Goal: Task Accomplishment & Management: Manage account settings

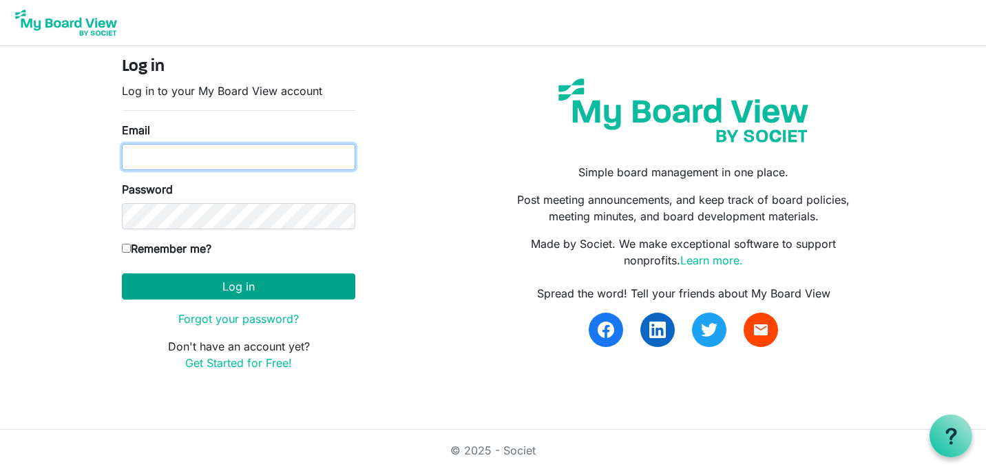
type input "[PERSON_NAME][EMAIL_ADDRESS][DOMAIN_NAME]"
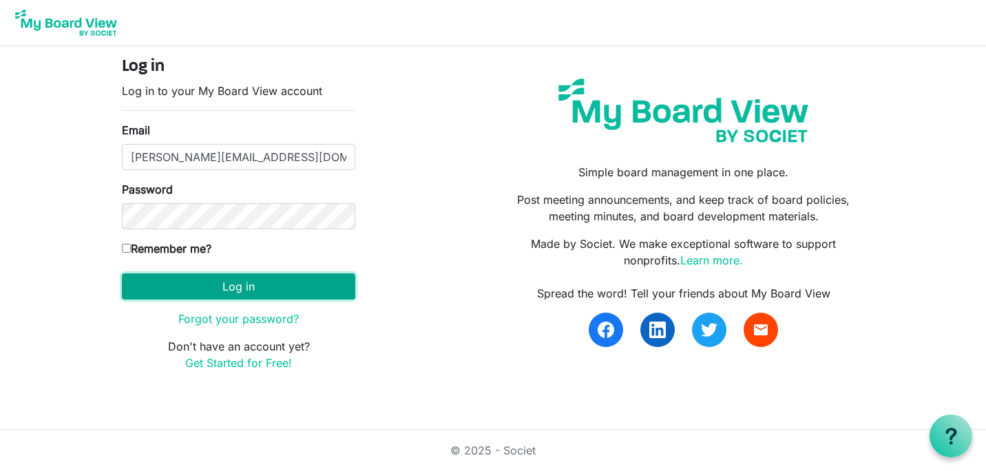
click at [248, 294] on button "Log in" at bounding box center [238, 286] width 233 height 26
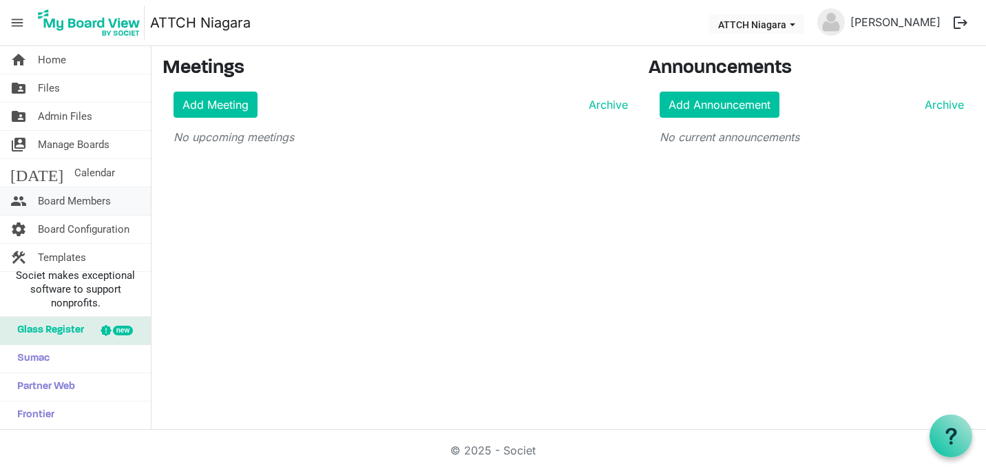
click at [59, 196] on span "Board Members" at bounding box center [74, 201] width 73 height 28
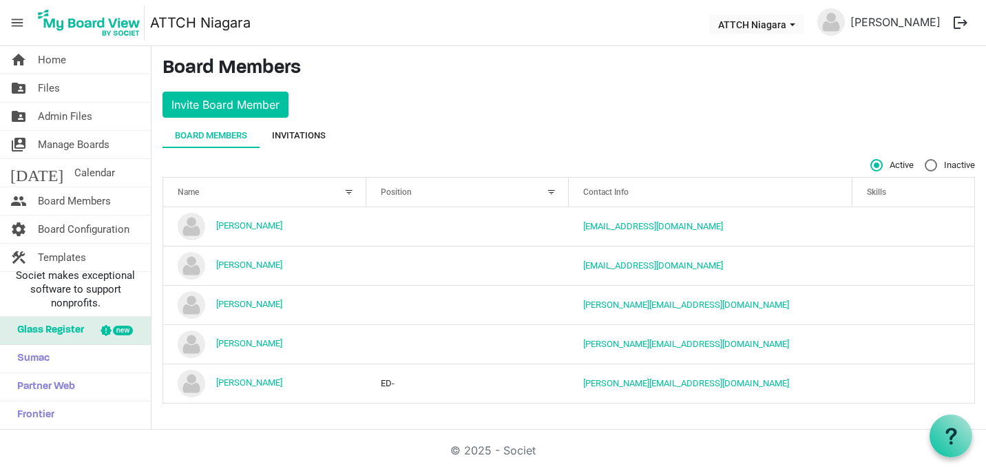
click at [306, 138] on div "Invitations" at bounding box center [299, 136] width 54 height 14
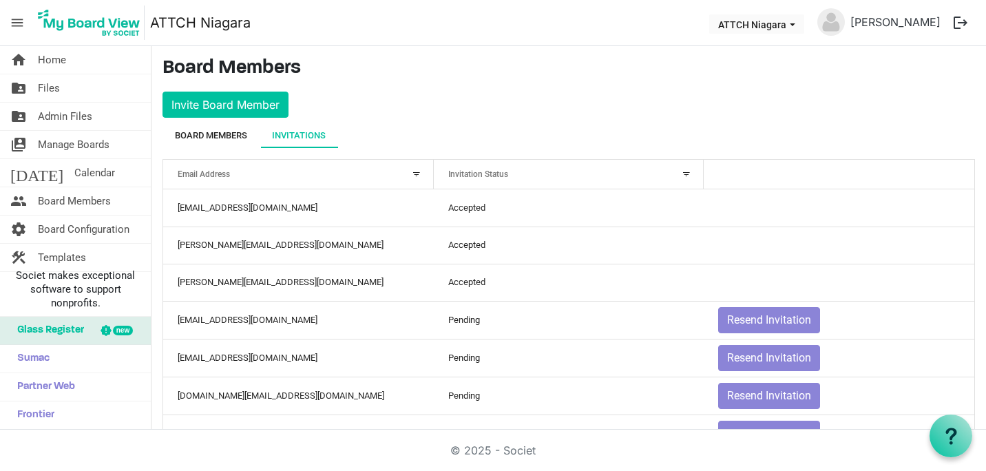
click at [182, 139] on div "Board Members" at bounding box center [211, 136] width 72 height 14
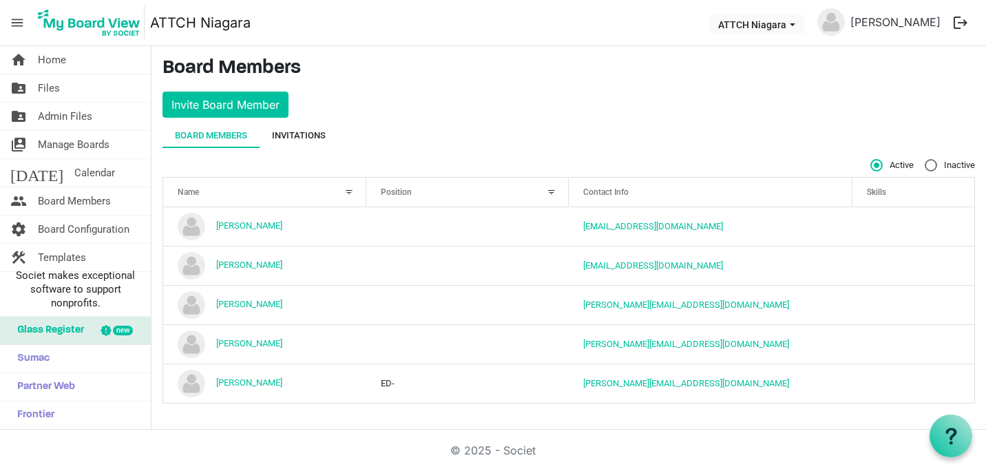
click at [323, 130] on div "Invitations" at bounding box center [299, 136] width 54 height 14
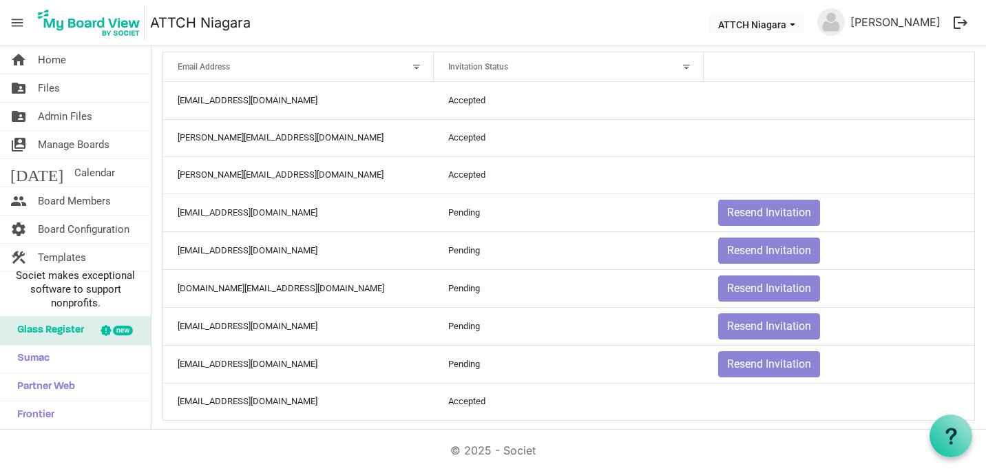
scroll to position [116, 0]
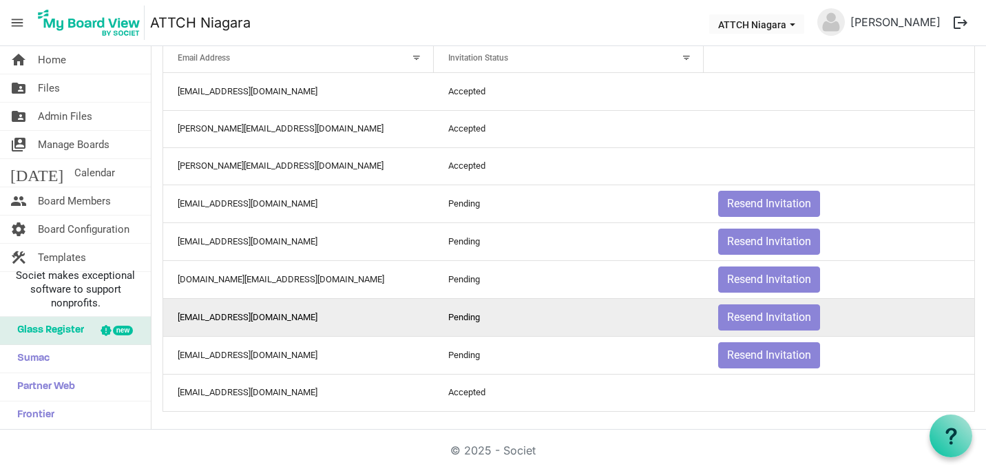
click at [250, 320] on td "[EMAIL_ADDRESS][DOMAIN_NAME]" at bounding box center [298, 317] width 271 height 38
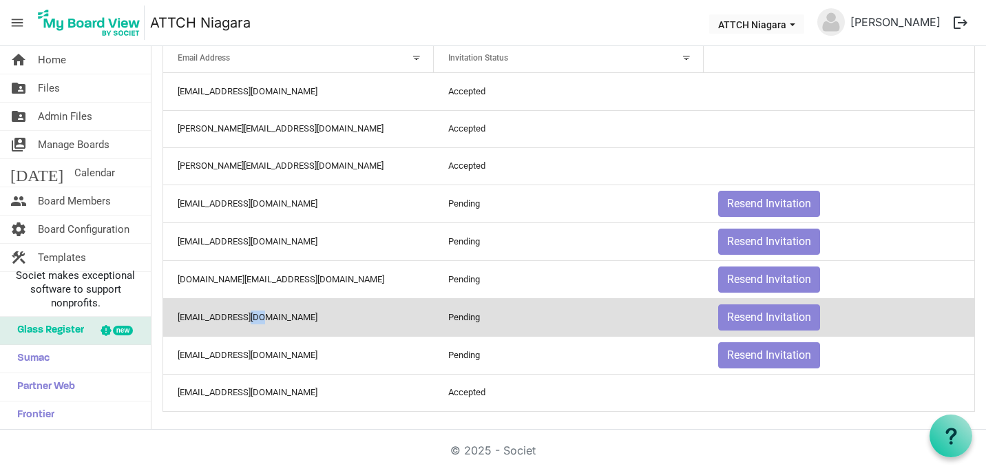
click at [250, 320] on td "[EMAIL_ADDRESS][DOMAIN_NAME]" at bounding box center [298, 317] width 271 height 38
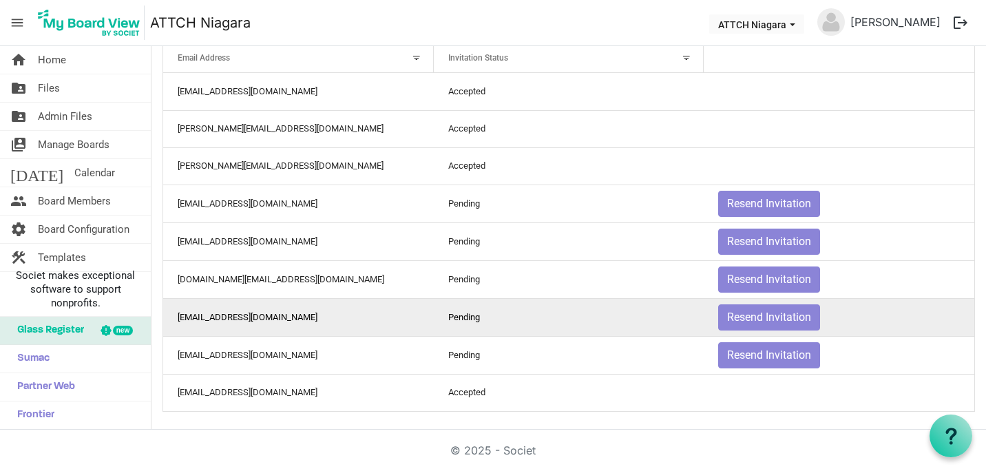
click at [170, 320] on td "[EMAIL_ADDRESS][DOMAIN_NAME]" at bounding box center [298, 317] width 271 height 38
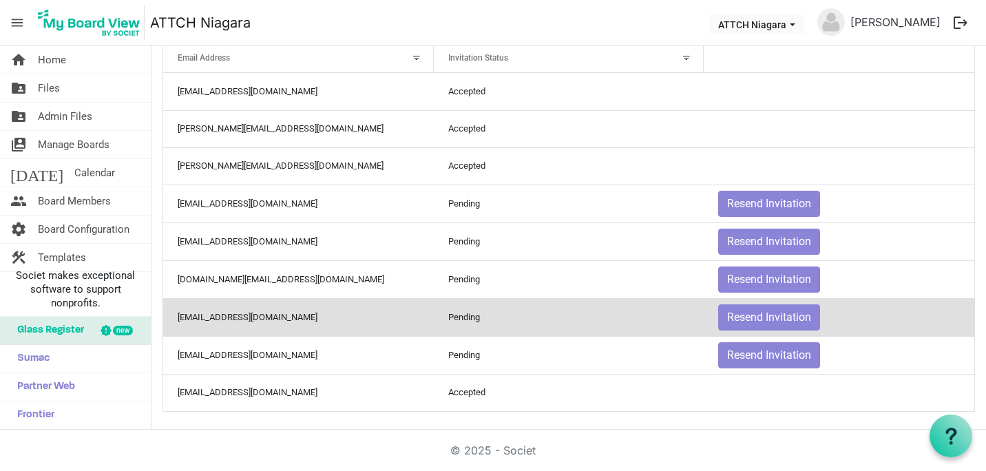
click at [680, 59] on div at bounding box center [686, 57] width 15 height 15
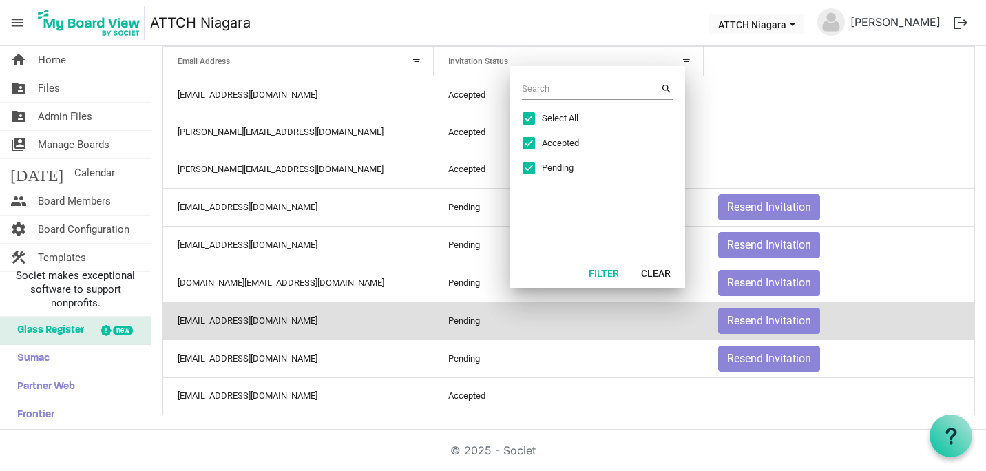
click at [479, 322] on td "Pending" at bounding box center [569, 321] width 271 height 38
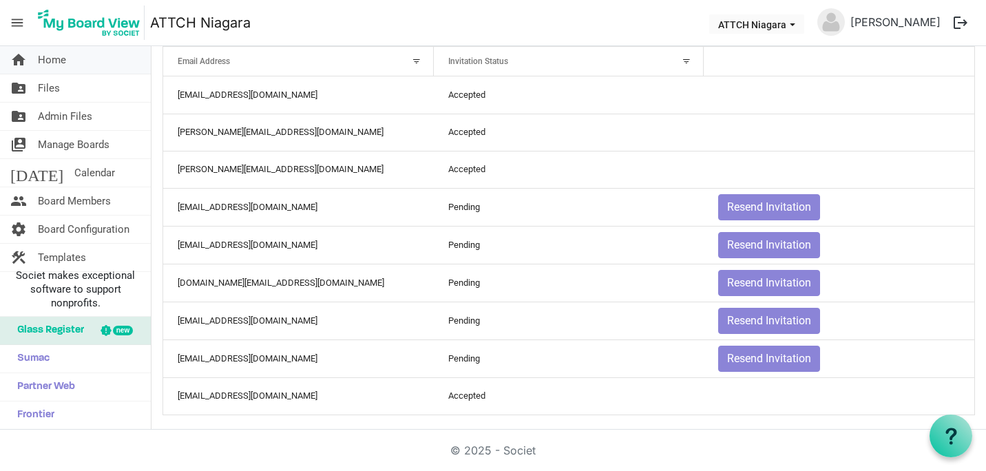
click at [82, 61] on link "home Home" at bounding box center [75, 60] width 151 height 28
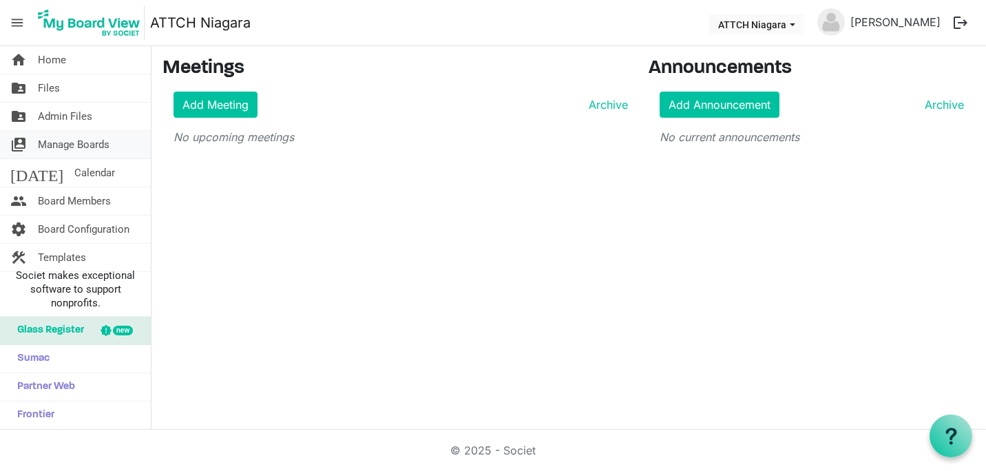
click at [82, 142] on span "Manage Boards" at bounding box center [74, 145] width 72 height 28
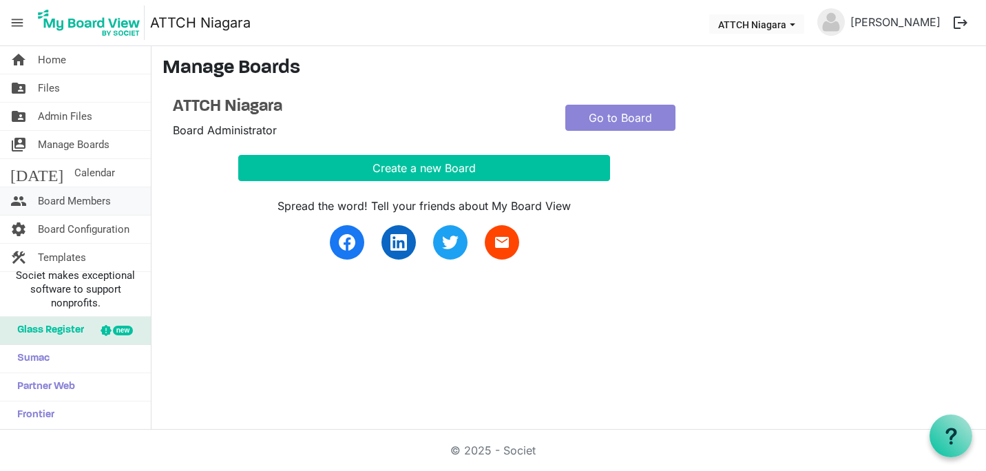
click at [81, 198] on span "Board Members" at bounding box center [74, 201] width 73 height 28
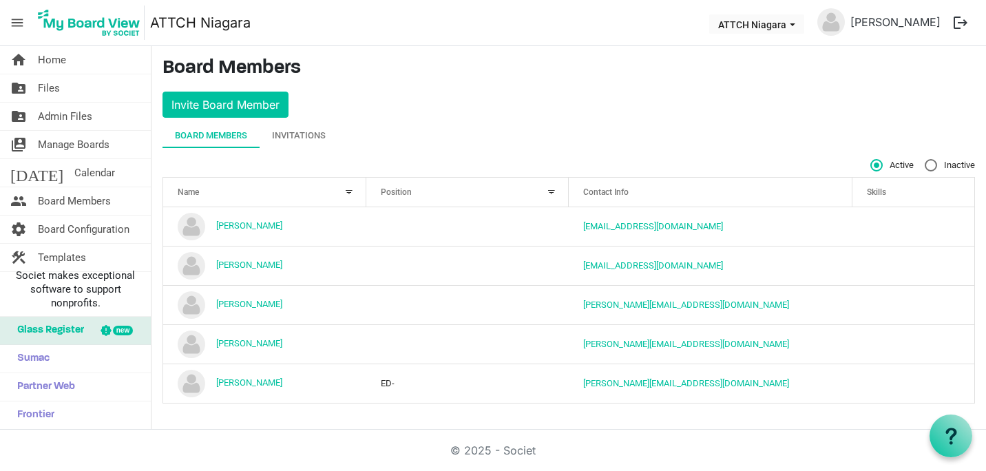
click at [558, 188] on div at bounding box center [551, 192] width 15 height 15
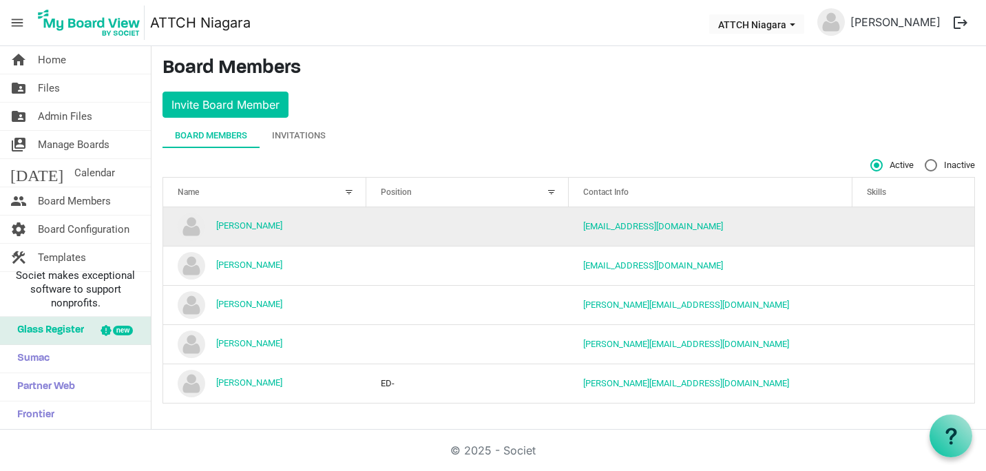
click at [432, 229] on td "column header Position" at bounding box center [467, 226] width 203 height 39
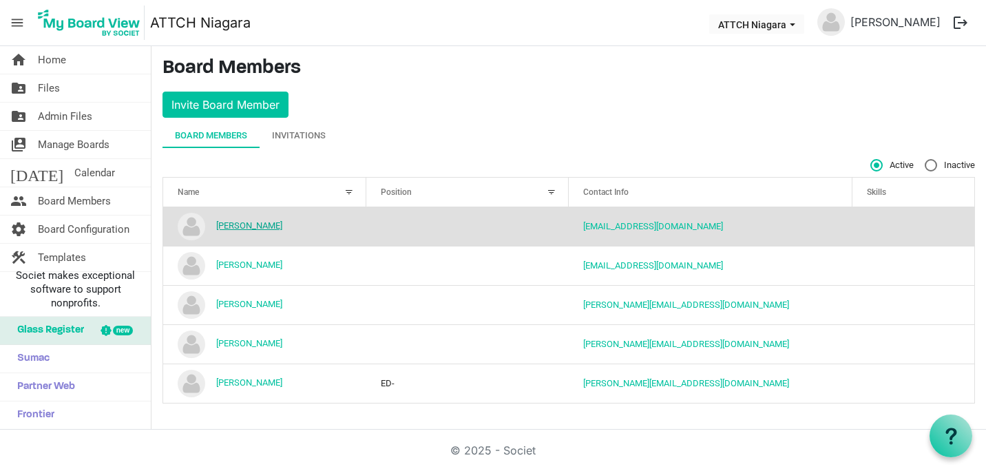
click at [228, 228] on link "[PERSON_NAME]" at bounding box center [249, 225] width 66 height 10
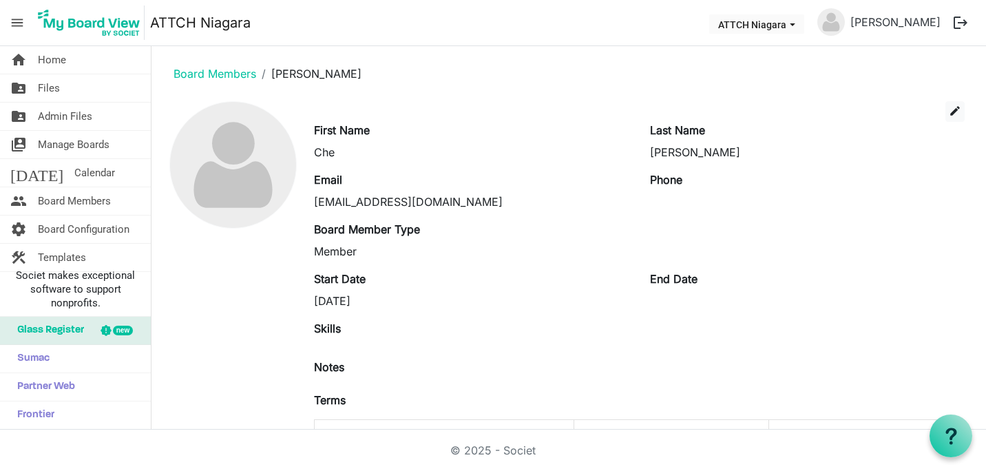
scroll to position [69, 0]
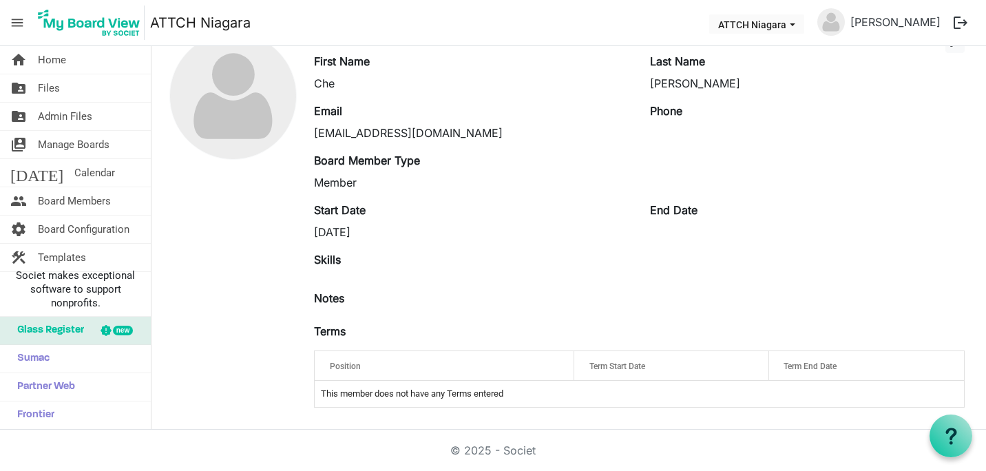
click at [413, 358] on div "Position" at bounding box center [444, 366] width 240 height 20
click at [553, 362] on div "Position" at bounding box center [444, 366] width 240 height 20
click at [512, 363] on div "Position" at bounding box center [444, 366] width 240 height 20
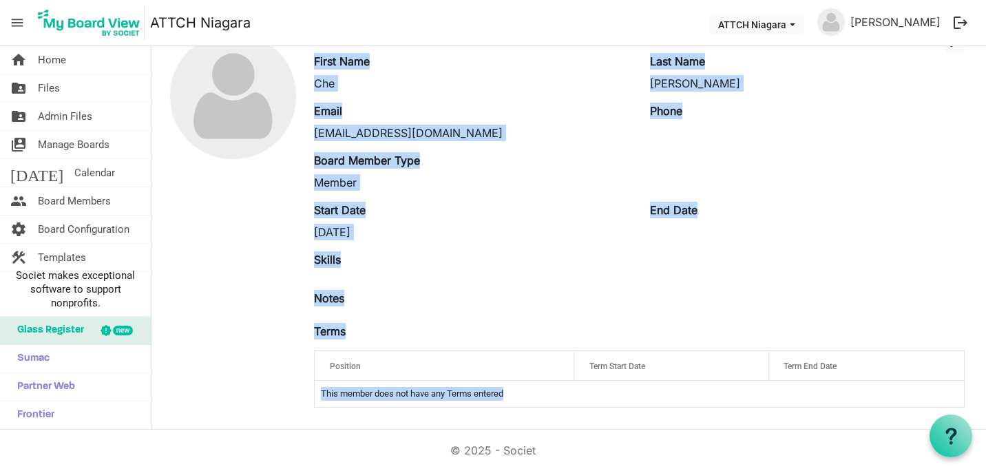
drag, startPoint x: 532, startPoint y: 390, endPoint x: 298, endPoint y: 393, distance: 233.5
click at [298, 393] on div "edit First Name Che Last Name Latchford Email chelatchford@gmail.com Phone Boar…" at bounding box center [569, 225] width 813 height 386
click at [610, 287] on div "Skills" at bounding box center [639, 270] width 671 height 39
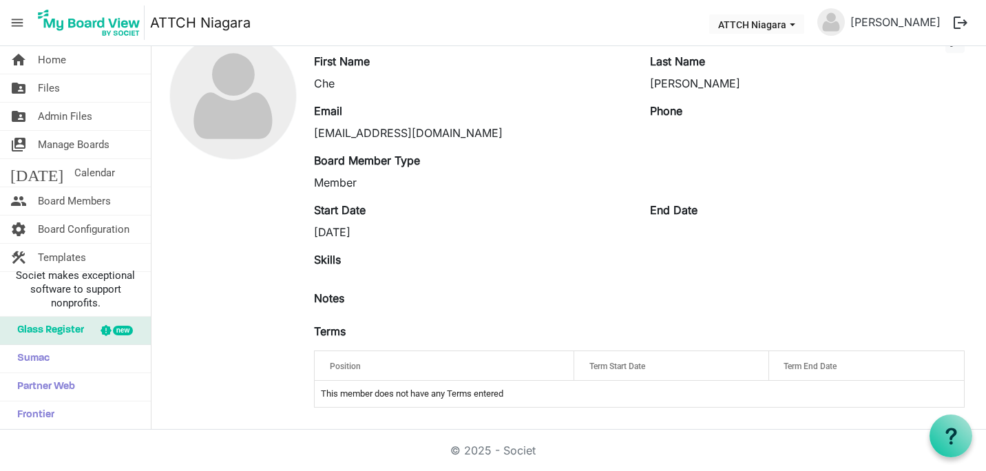
drag, startPoint x: 547, startPoint y: 399, endPoint x: 609, endPoint y: 375, distance: 66.2
click at [553, 401] on td "This member does not have any Terms entered" at bounding box center [639, 394] width 649 height 26
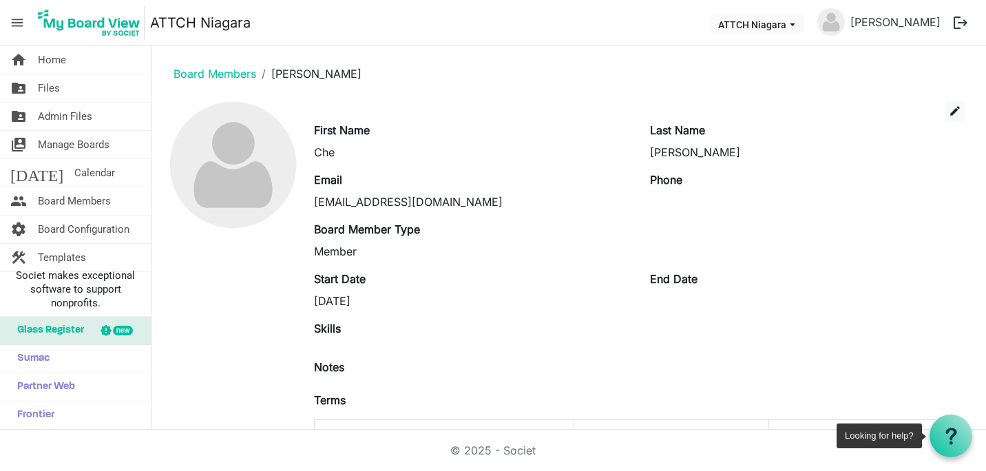
click at [948, 435] on icon at bounding box center [951, 436] width 17 height 17
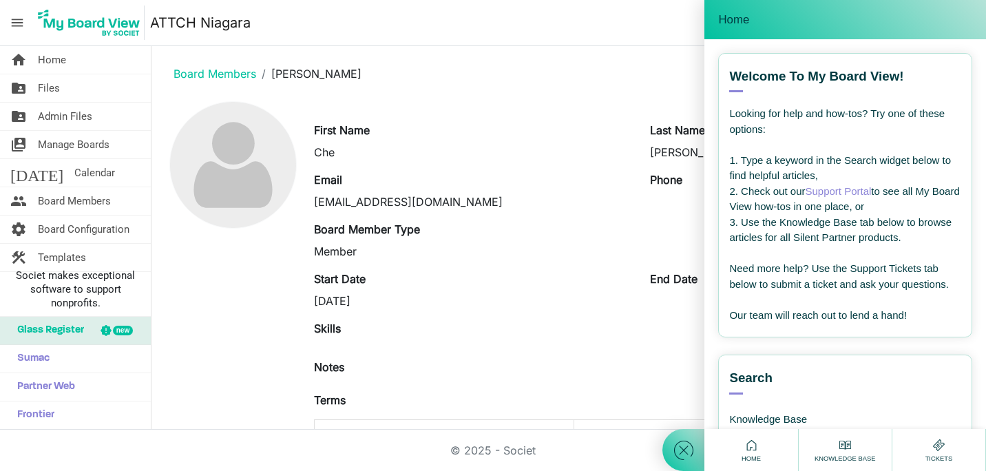
click at [545, 92] on main "Board Members Che Latchford edit First Name Che Last Name Latchford Email chela…" at bounding box center [568, 272] width 835 height 452
click at [646, 23] on nav "menu ATTCH Niagara ATTCH Niagara Karen Cerca logout" at bounding box center [493, 23] width 986 height 46
click at [733, 450] on div "Home" at bounding box center [751, 450] width 94 height 42
click at [687, 443] on icon at bounding box center [683, 450] width 25 height 25
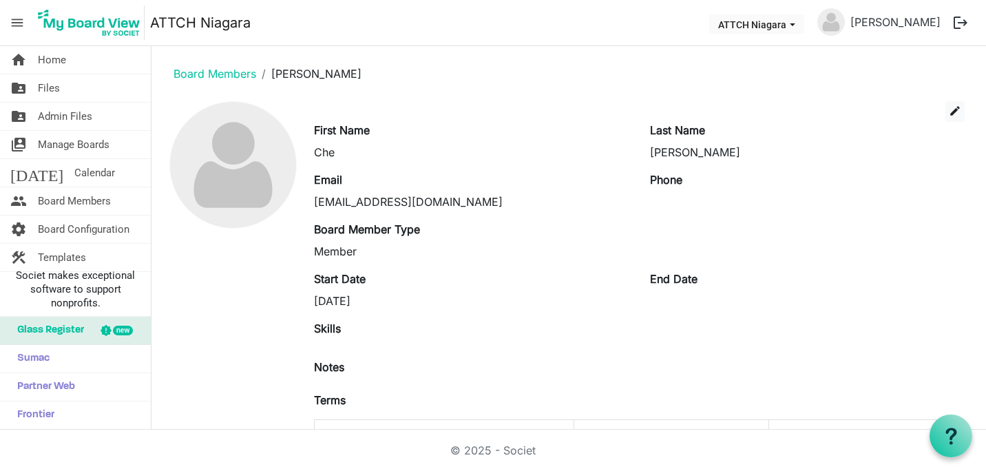
scroll to position [69, 0]
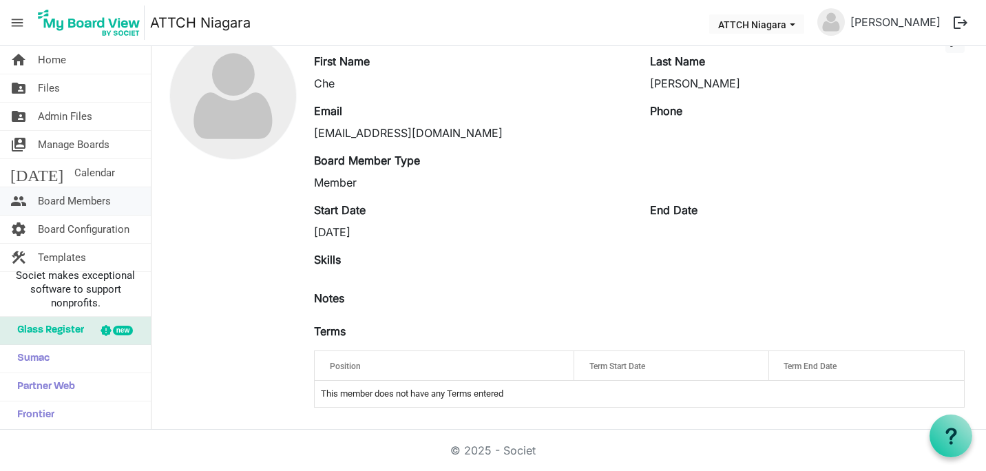
click at [69, 200] on span "Board Members" at bounding box center [74, 201] width 73 height 28
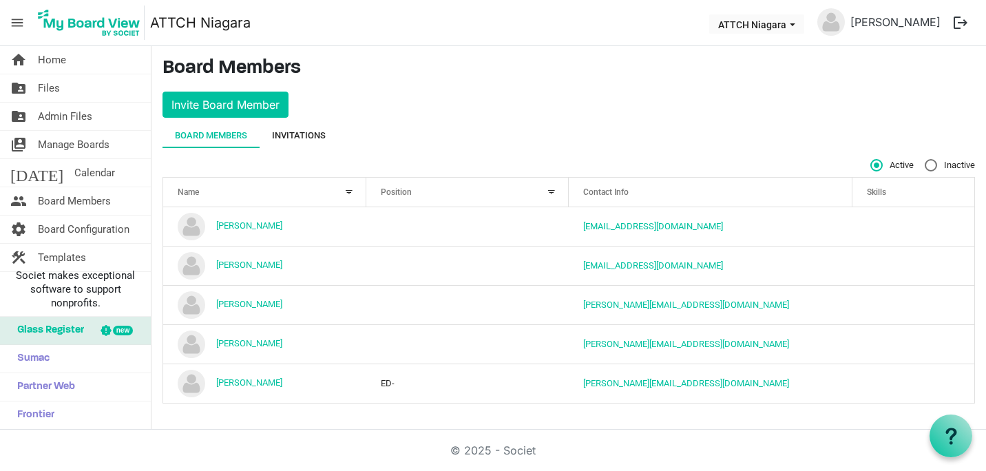
click at [294, 134] on div "Invitations" at bounding box center [299, 136] width 54 height 14
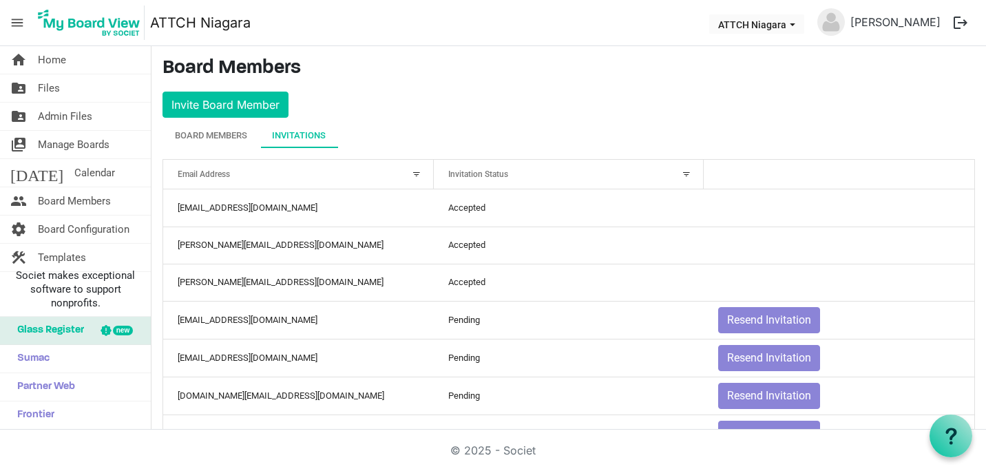
click at [684, 170] on div at bounding box center [686, 174] width 15 height 15
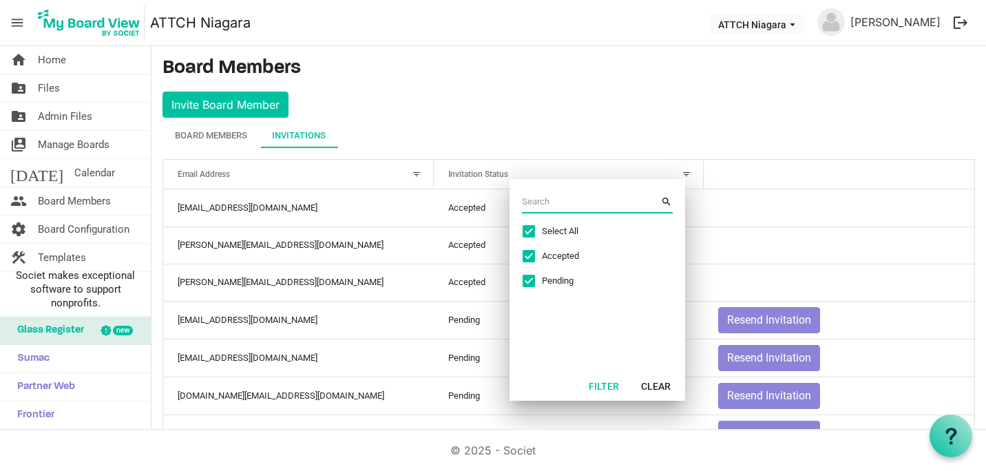
click at [453, 99] on main "Board Members Invite Board Member Board Members Invitations Active Inactive Nam…" at bounding box center [568, 298] width 835 height 504
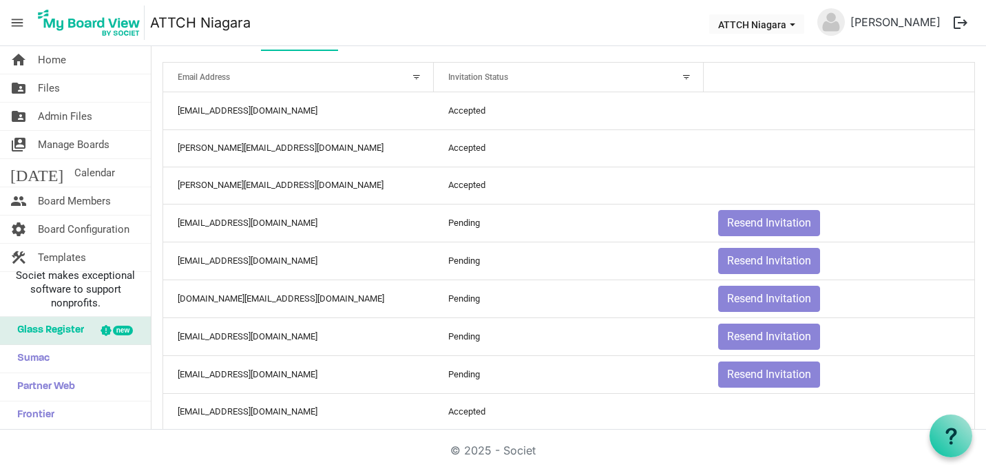
scroll to position [120, 0]
